Goal: Information Seeking & Learning: Learn about a topic

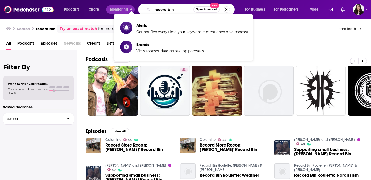
click at [157, 11] on input "record bin" at bounding box center [172, 9] width 41 height 8
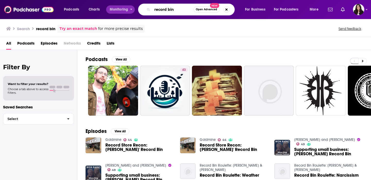
drag, startPoint x: 178, startPoint y: 11, endPoint x: 122, endPoint y: 11, distance: 56.2
click at [122, 11] on div "Podcasts Charts Monitoring record bin Open Advanced New For Business For Podcas…" at bounding box center [191, 10] width 263 height 12
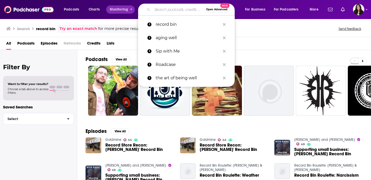
type input "h"
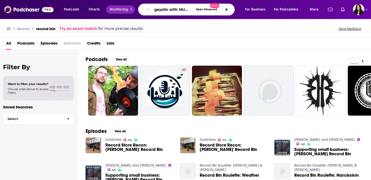
type input "gayotic with MUNA"
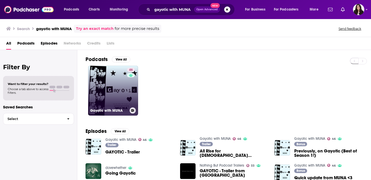
click at [104, 92] on link "46 Gayotic with MUNA" at bounding box center [113, 91] width 50 height 50
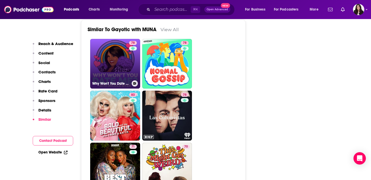
scroll to position [963, 0]
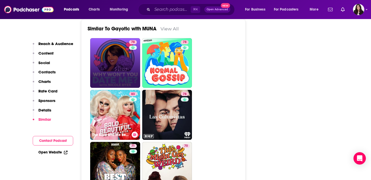
click at [114, 90] on link "83 The Bald and the Beautiful with [PERSON_NAME] and [PERSON_NAME]" at bounding box center [115, 115] width 50 height 50
type input "[URL][DOMAIN_NAME]"
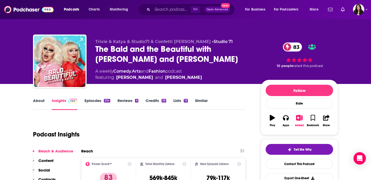
click at [92, 99] on link "Episodes 234" at bounding box center [97, 104] width 26 height 12
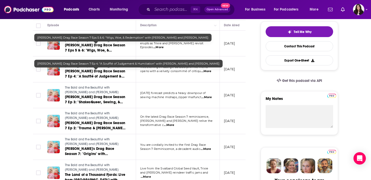
scroll to position [119, 0]
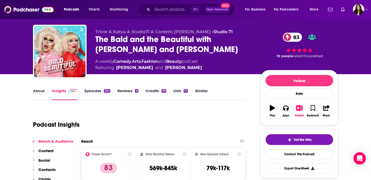
scroll to position [9, 0]
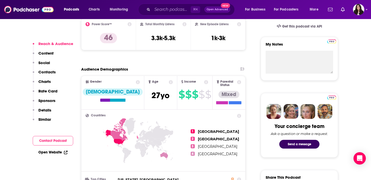
scroll to position [181, 0]
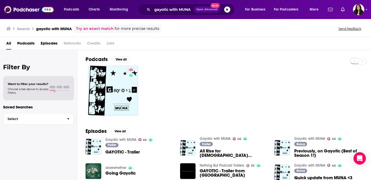
click at [115, 151] on span "GAYOTIC - Trailer" at bounding box center [122, 152] width 35 height 4
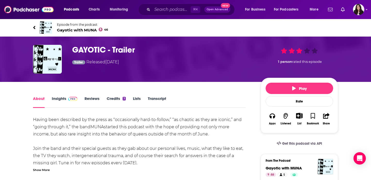
click at [68, 96] on span at bounding box center [71, 98] width 11 height 5
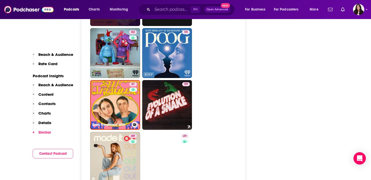
scroll to position [1415, 0]
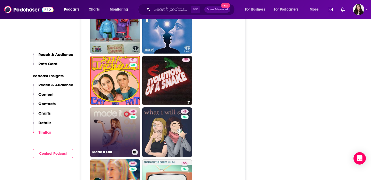
click at [105, 107] on link "69 Made It Out" at bounding box center [115, 132] width 50 height 50
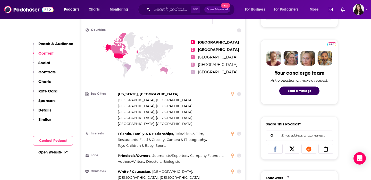
scroll to position [41, 0]
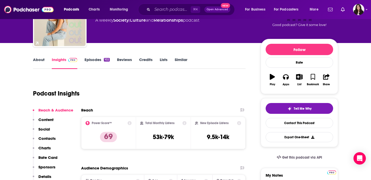
click at [101, 60] on link "Episodes 102" at bounding box center [96, 63] width 25 height 12
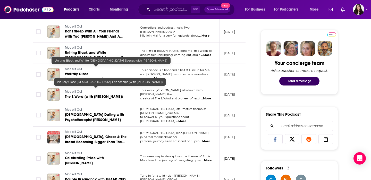
scroll to position [302, 0]
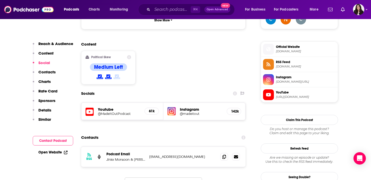
scroll to position [395, 0]
click at [188, 107] on h5 "Instagram" at bounding box center [201, 109] width 43 height 5
click at [187, 112] on h5 "@madeitout" at bounding box center [201, 114] width 43 height 4
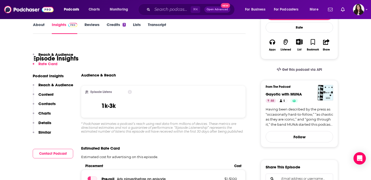
scroll to position [209, 0]
